Goal: Information Seeking & Learning: Learn about a topic

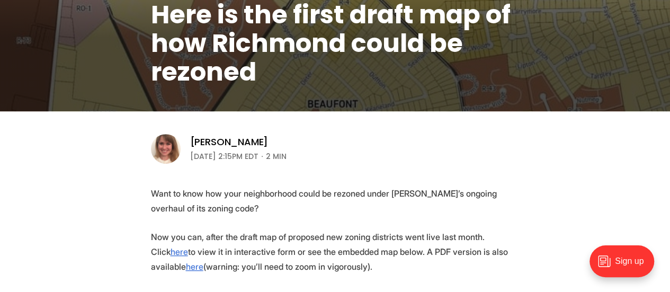
scroll to position [225, 0]
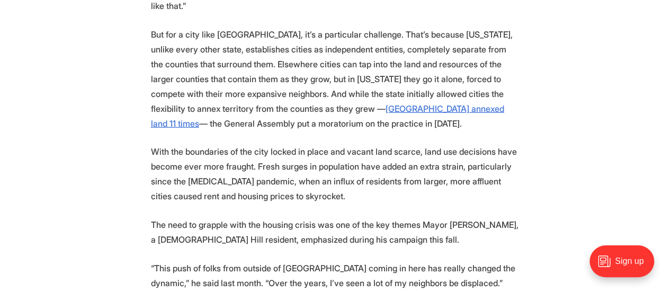
scroll to position [3479, 0]
click at [388, 260] on p "“This push of folks from outside of [GEOGRAPHIC_DATA] coming in here has really…" at bounding box center [335, 275] width 369 height 30
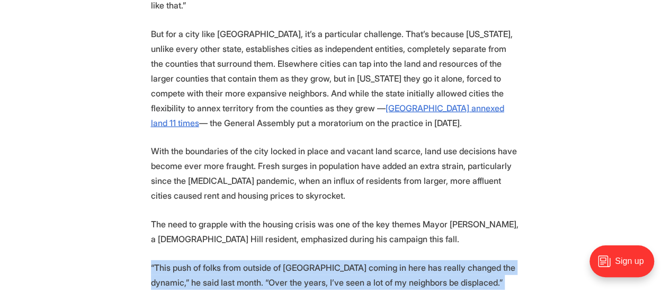
click at [388, 260] on p "“This push of folks from outside of [GEOGRAPHIC_DATA] coming in here has really…" at bounding box center [335, 275] width 369 height 30
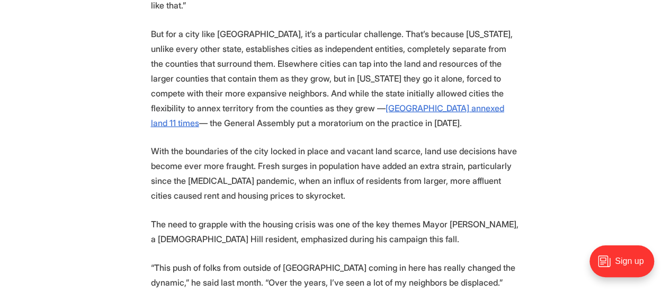
click at [130, 132] on section "In the city of [GEOGRAPHIC_DATA], few things provoke more feelings than a vacan…" at bounding box center [335, 120] width 670 height 6183
click at [118, 142] on section "In the city of [GEOGRAPHIC_DATA], few things provoke more feelings than a vacan…" at bounding box center [335, 120] width 670 height 6183
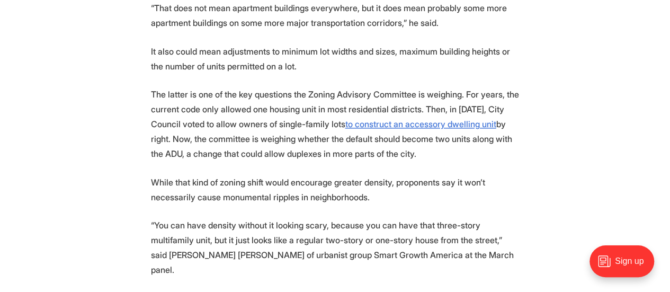
scroll to position [4636, 0]
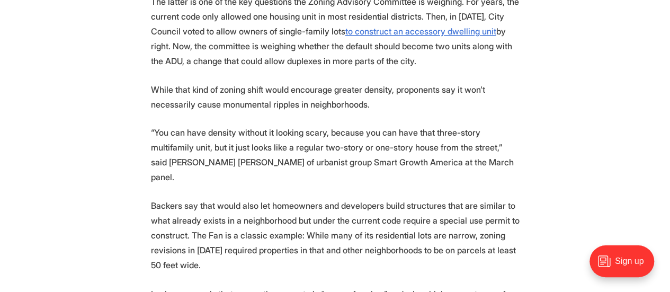
scroll to position [4747, 0]
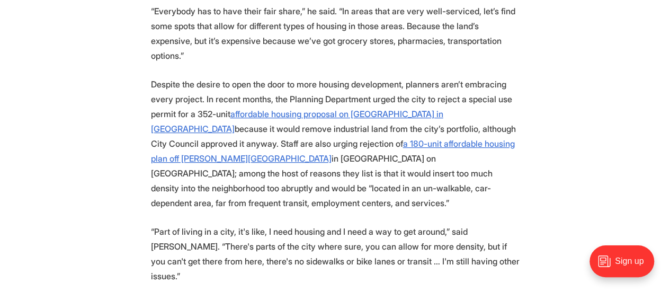
scroll to position [6204, 0]
